Goal: Task Accomplishment & Management: Use online tool/utility

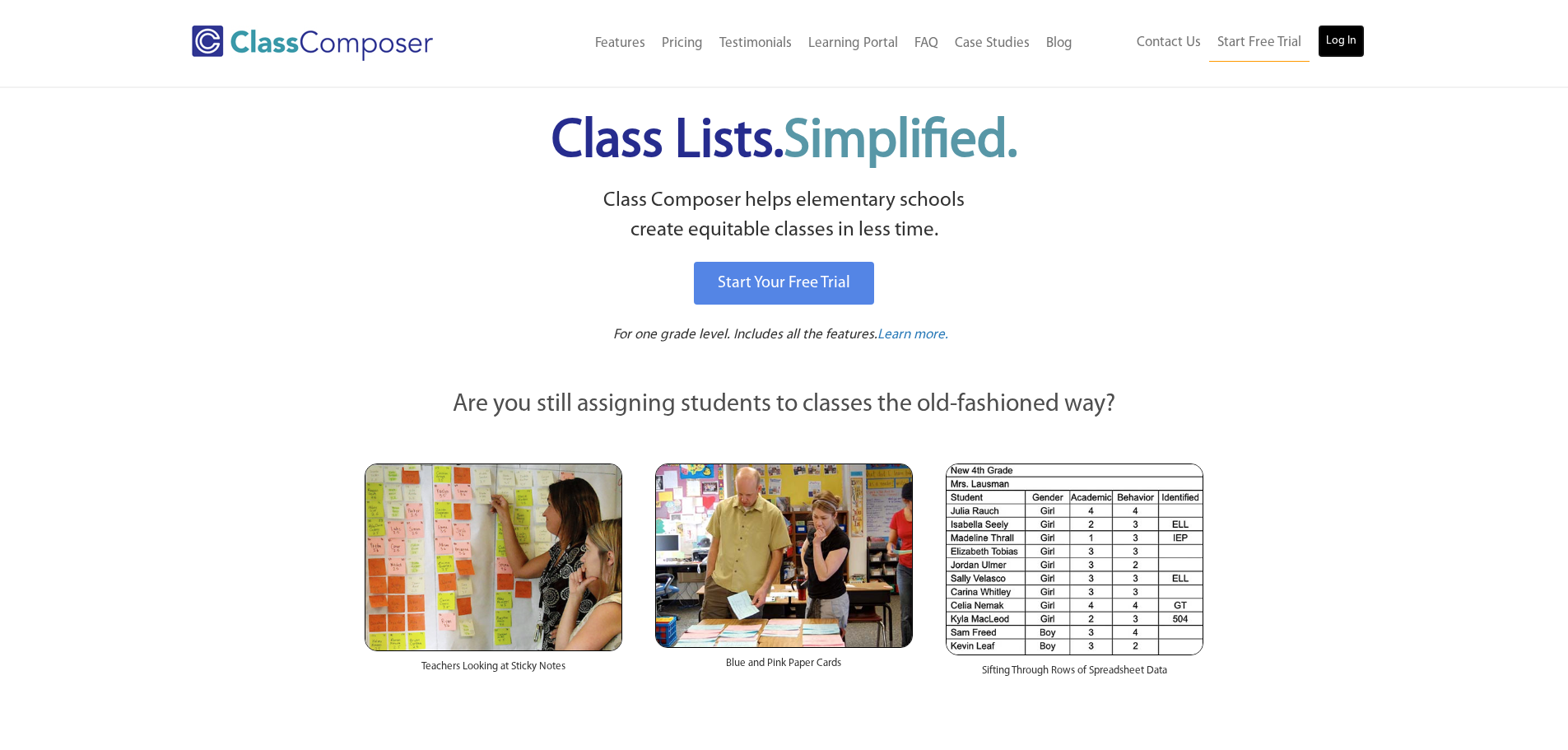
click at [1326, 35] on link "Log In" at bounding box center [1341, 41] width 47 height 33
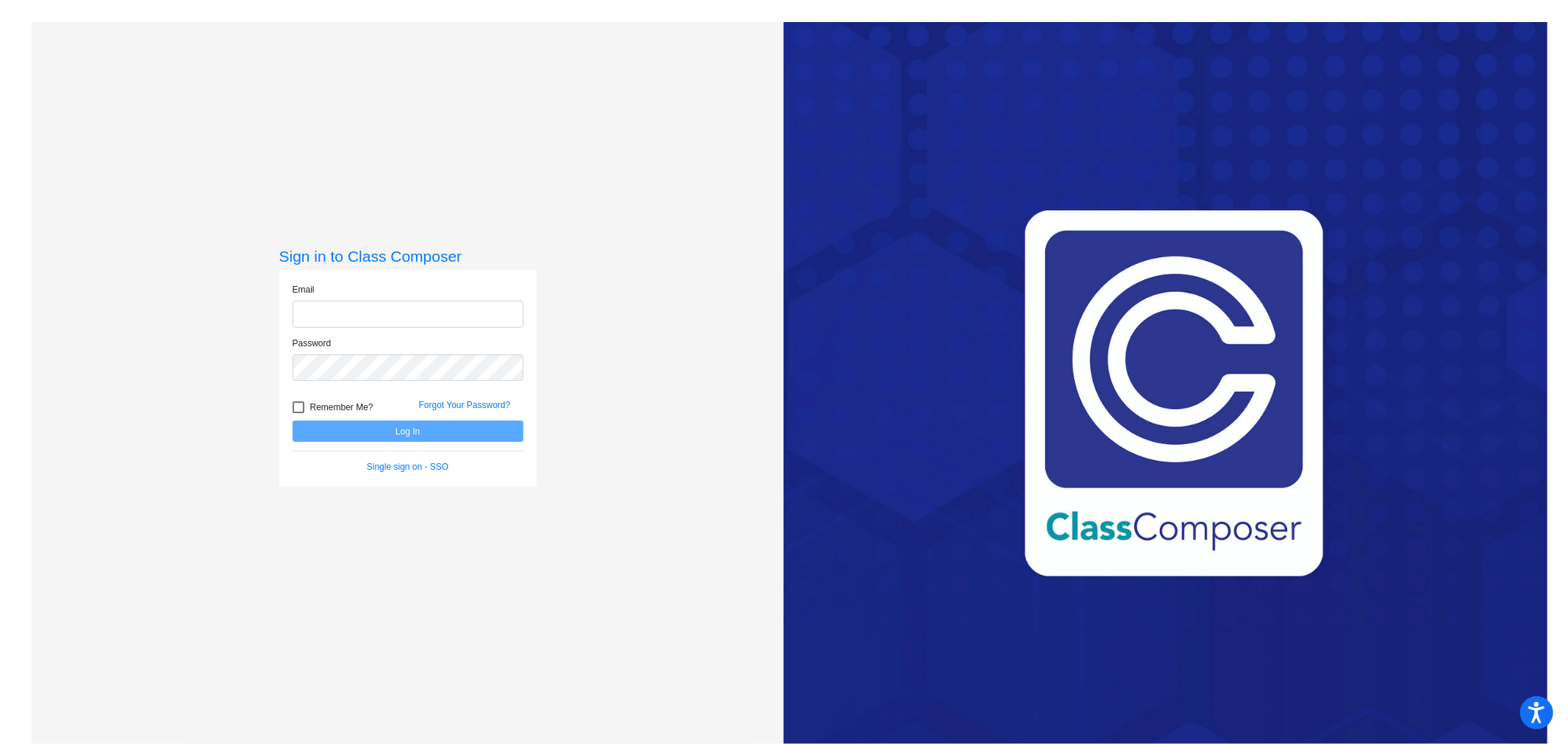
type input "[EMAIL_ADDRESS][DOMAIN_NAME]"
click at [417, 425] on button "Log In" at bounding box center [408, 432] width 231 height 21
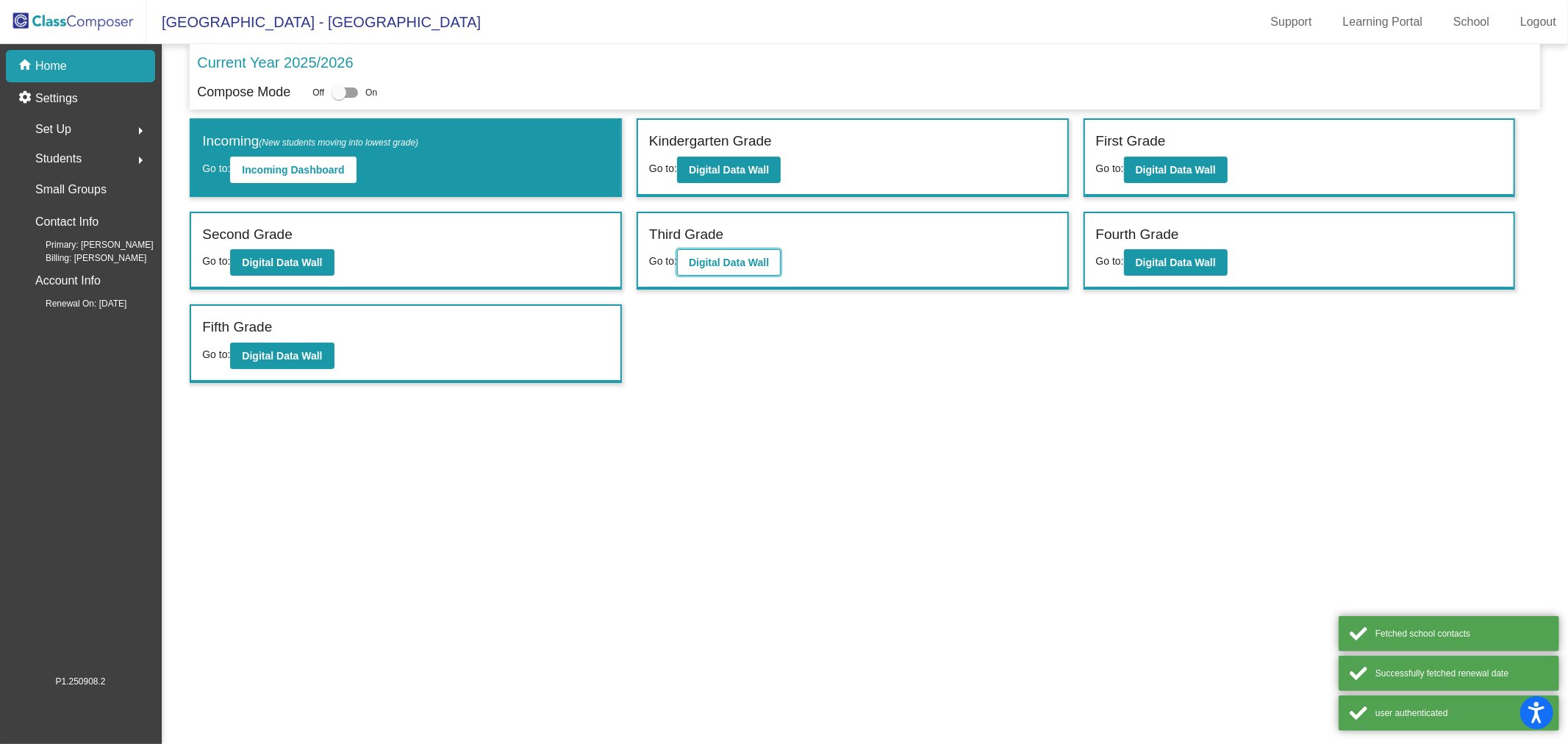
click at [752, 251] on button "Digital Data Wall" at bounding box center [729, 262] width 103 height 27
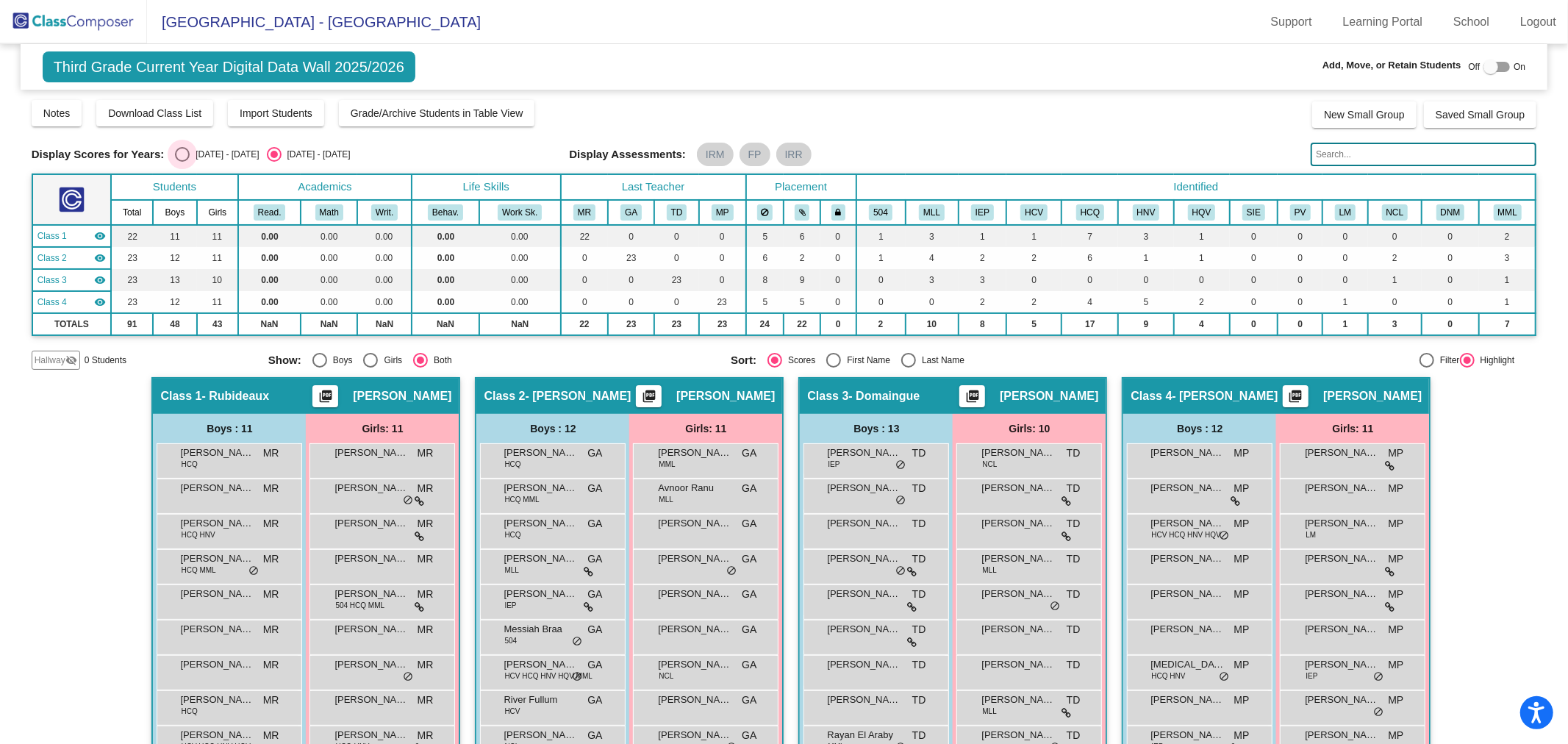
click at [192, 150] on div "[DATE] - [DATE]" at bounding box center [224, 154] width 69 height 13
click at [182, 161] on input "[DATE] - [DATE]" at bounding box center [182, 161] width 1 height 1
radio input "true"
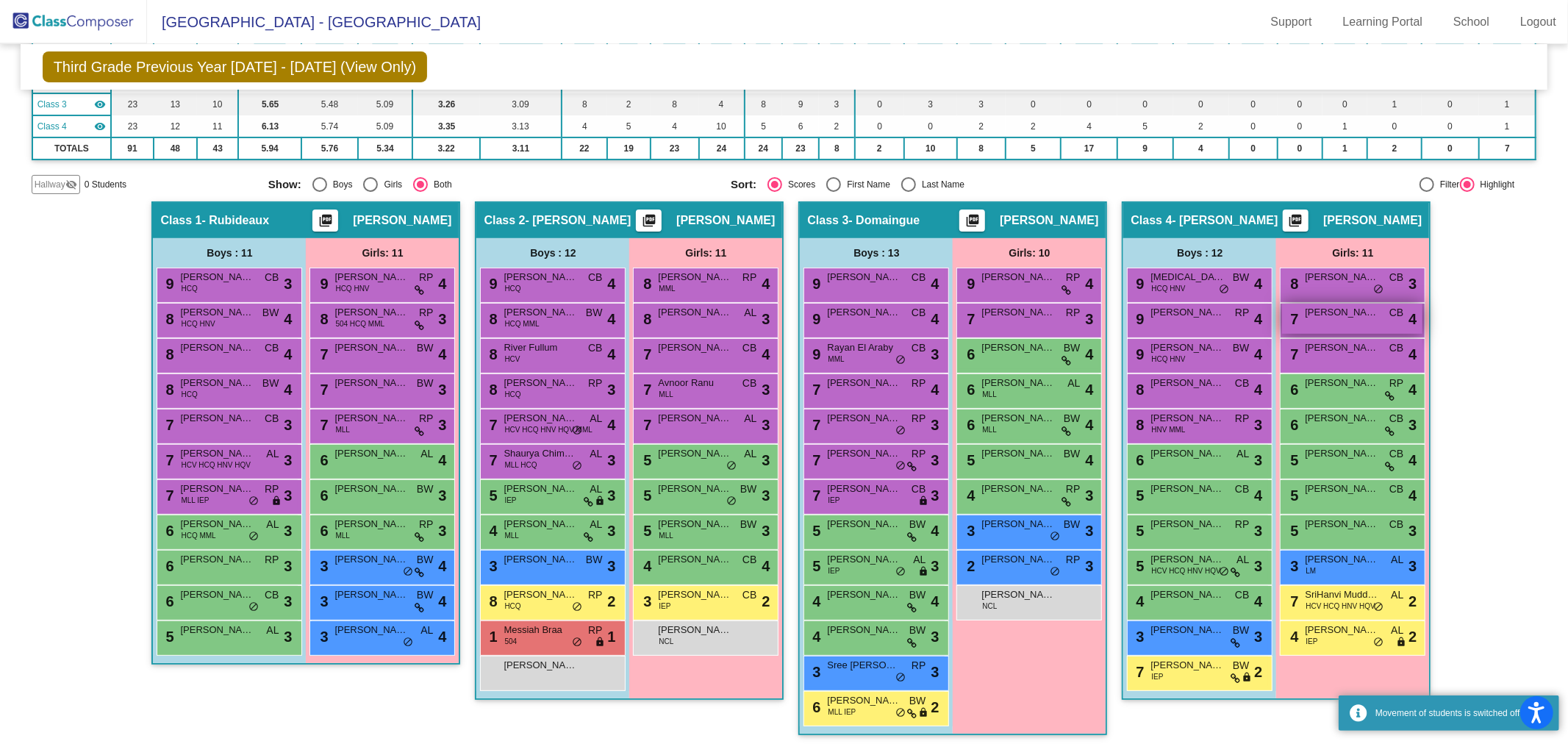
scroll to position [175, 0]
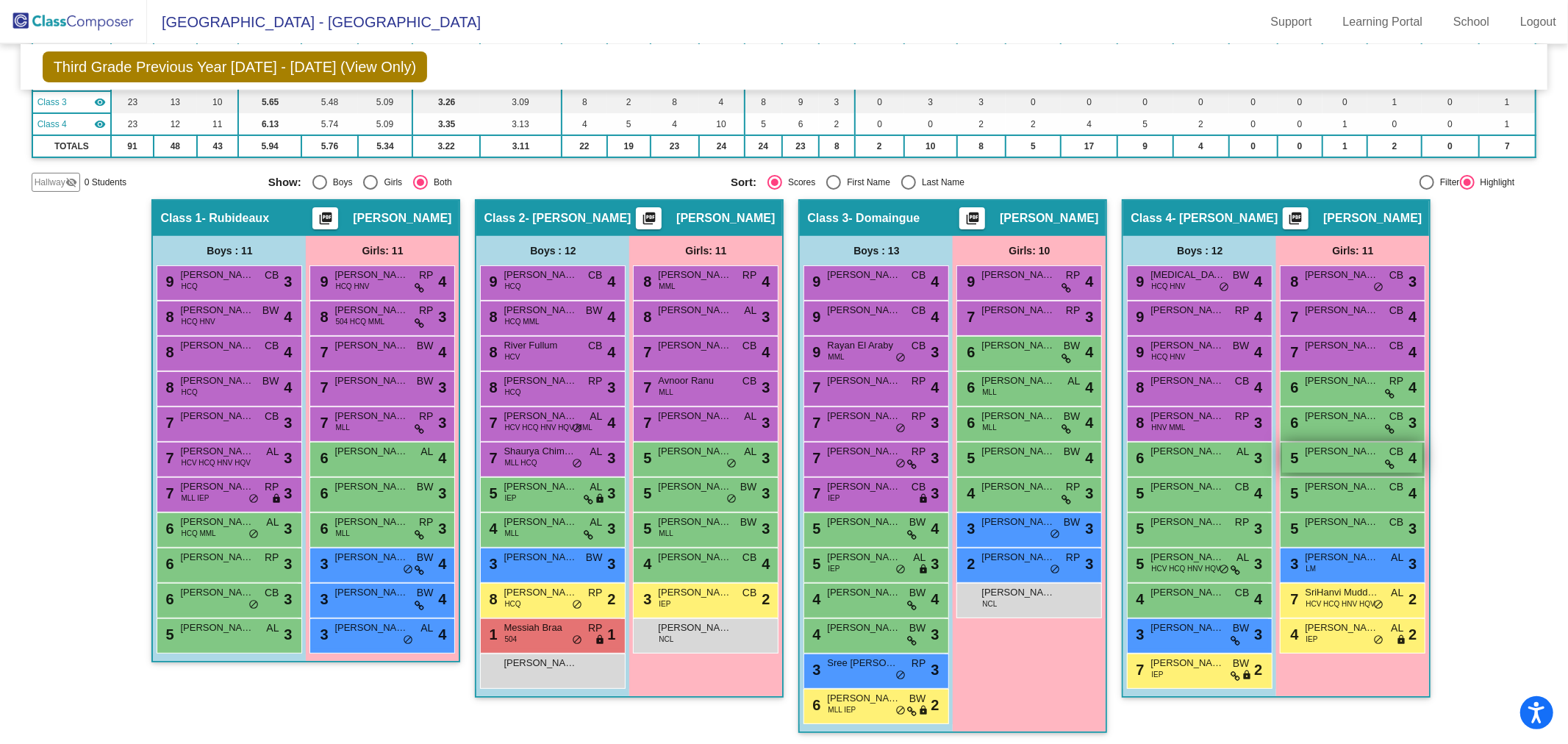
click at [1395, 454] on span "CB" at bounding box center [1397, 451] width 14 height 15
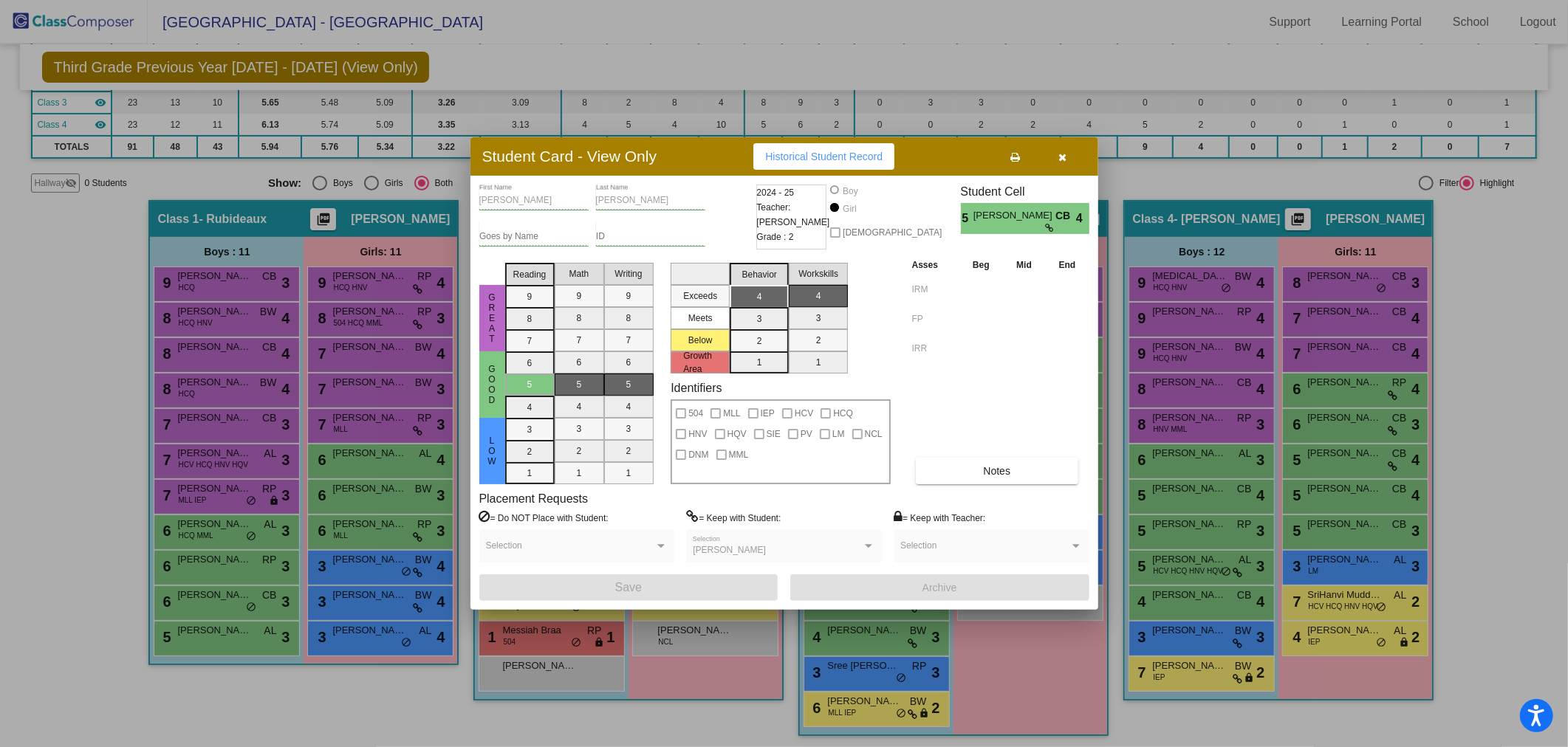
click at [1066, 156] on icon "button" at bounding box center [1062, 158] width 8 height 11
